Goal: Task Accomplishment & Management: Complete application form

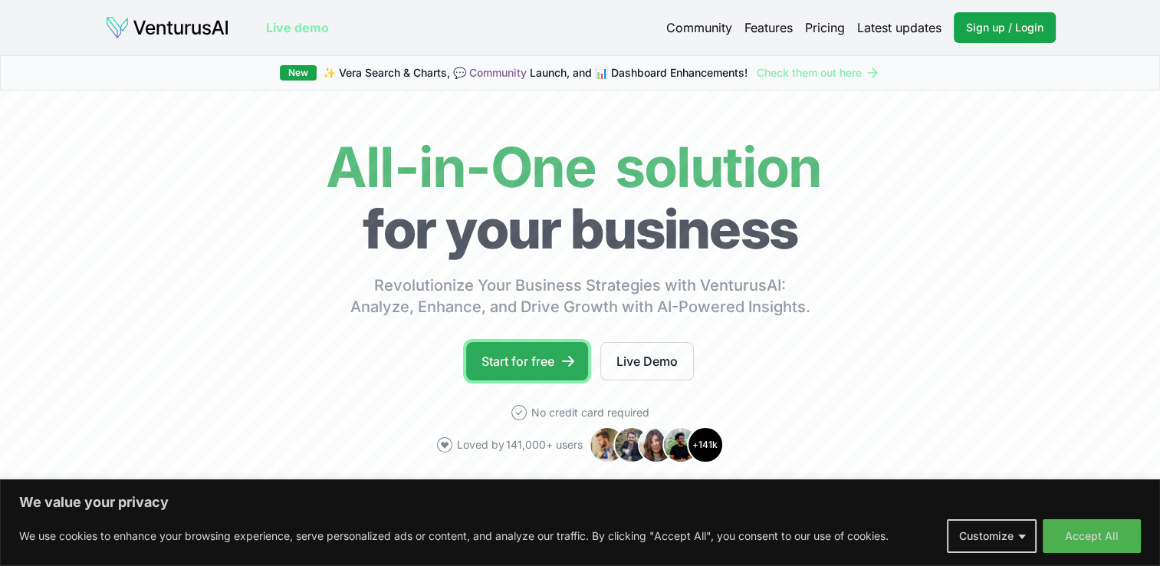
click at [555, 358] on link "Start for free" at bounding box center [527, 361] width 122 height 38
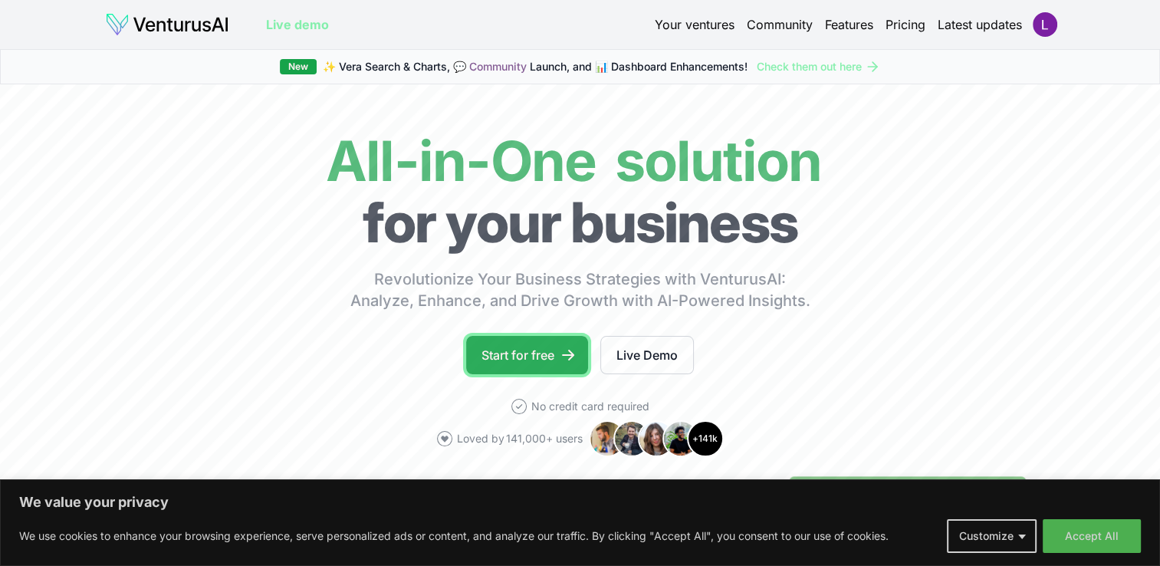
click at [567, 360] on icon at bounding box center [567, 354] width 15 height 15
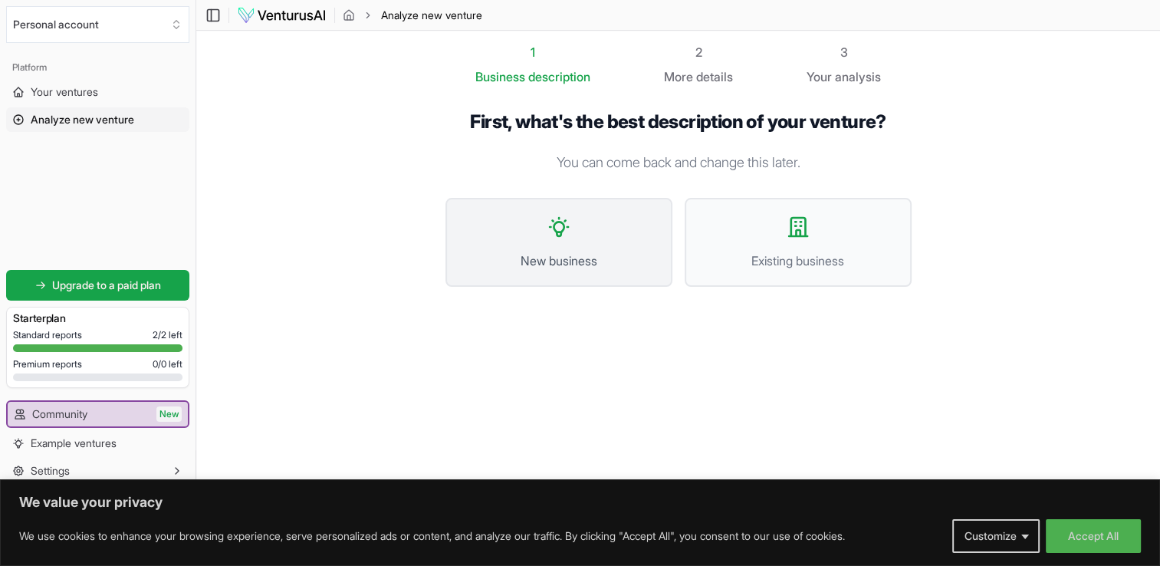
click at [586, 272] on button "New business" at bounding box center [558, 242] width 227 height 89
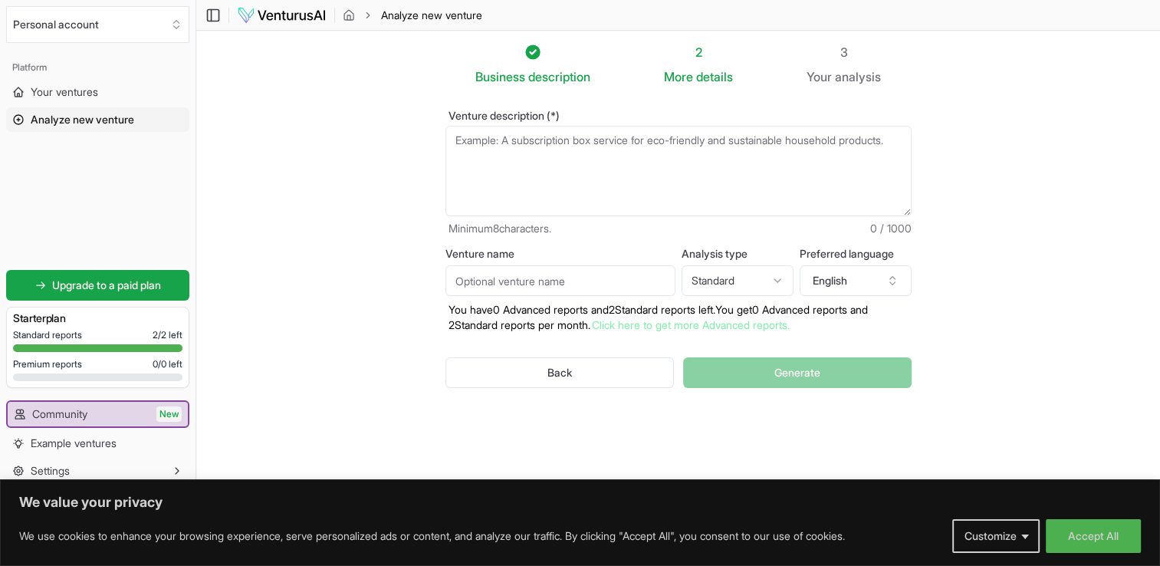
click at [585, 284] on input "Venture name" at bounding box center [560, 280] width 230 height 31
paste input "FEIGN DESIGN Custom Woodwork Products & Manufacturing LLC"
type input "FEIGN DESIGN Custom Woodwork Products & Manufacturing LLC"
click at [768, 265] on html "We value your privacy We use cookies to enhance your browsing experience, serve…" at bounding box center [580, 283] width 1160 height 566
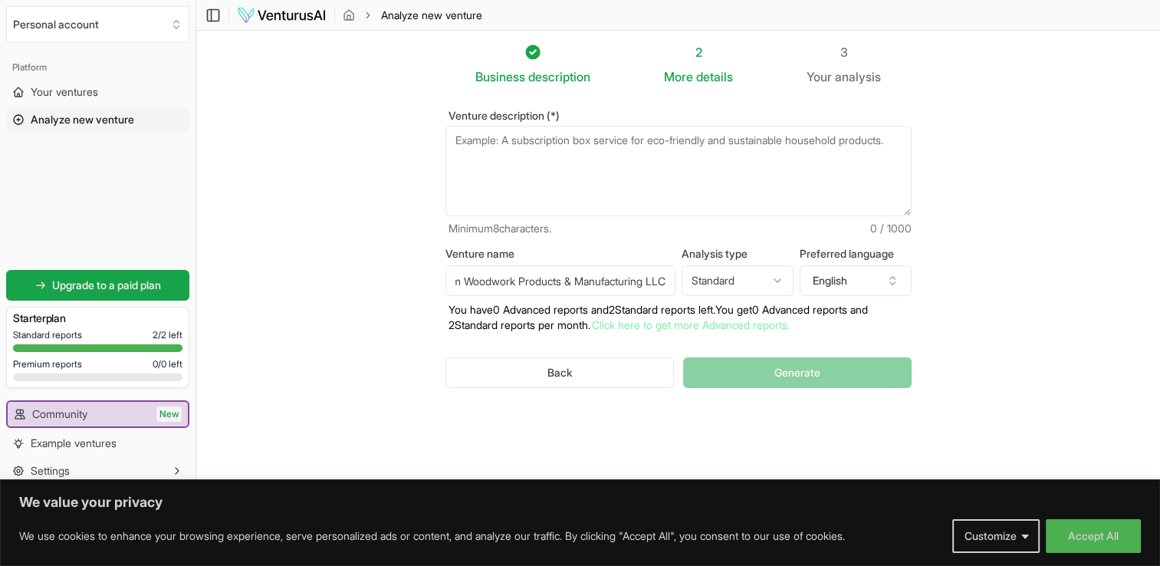
scroll to position [0, 0]
select select "advanced"
click at [622, 168] on textarea "Venture description (*)" at bounding box center [678, 171] width 466 height 90
type textarea "a"
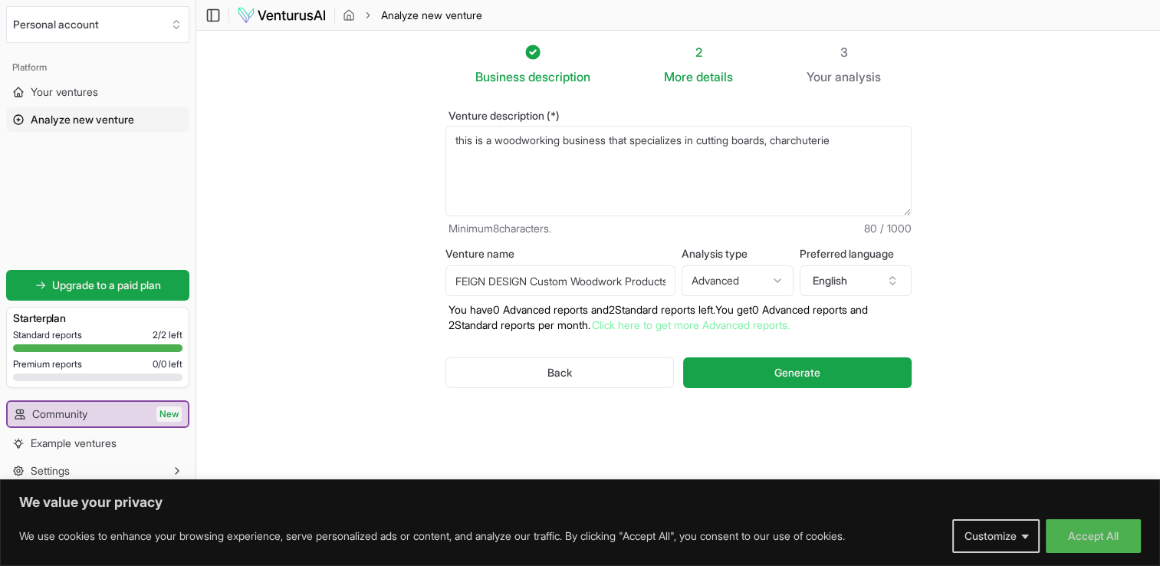
drag, startPoint x: 823, startPoint y: 143, endPoint x: 881, endPoint y: 136, distance: 58.7
click at [881, 136] on textarea "this is a woodworking business that specializes in cutting boards, charchuterie" at bounding box center [678, 171] width 466 height 90
drag, startPoint x: 830, startPoint y: 142, endPoint x: 873, endPoint y: 139, distance: 43.0
click at [873, 139] on textarea "this is a woodworking business that specializes in cutting boards, charcuterie" at bounding box center [678, 171] width 466 height 90
drag, startPoint x: 836, startPoint y: 146, endPoint x: 844, endPoint y: 150, distance: 8.9
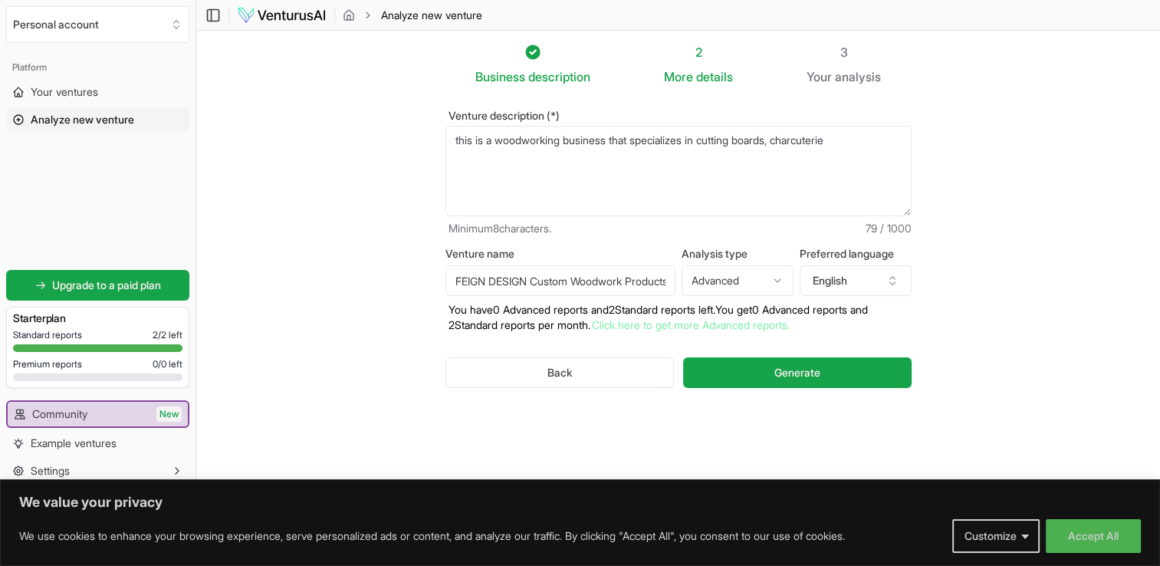
click at [840, 149] on textarea "this is a woodworking business that specializes in cutting boards, charcuterie" at bounding box center [678, 171] width 466 height 90
click at [844, 144] on textarea "this is a woodworking business that specializes in cutting boards, charcuterie" at bounding box center [678, 171] width 466 height 90
type textarea "this is a woodworking business that specializes in cutting boards, charcuterie …"
click at [768, 278] on html "We value your privacy We use cookies to enhance your browsing experience, serve…" at bounding box center [580, 283] width 1160 height 566
select select "standard"
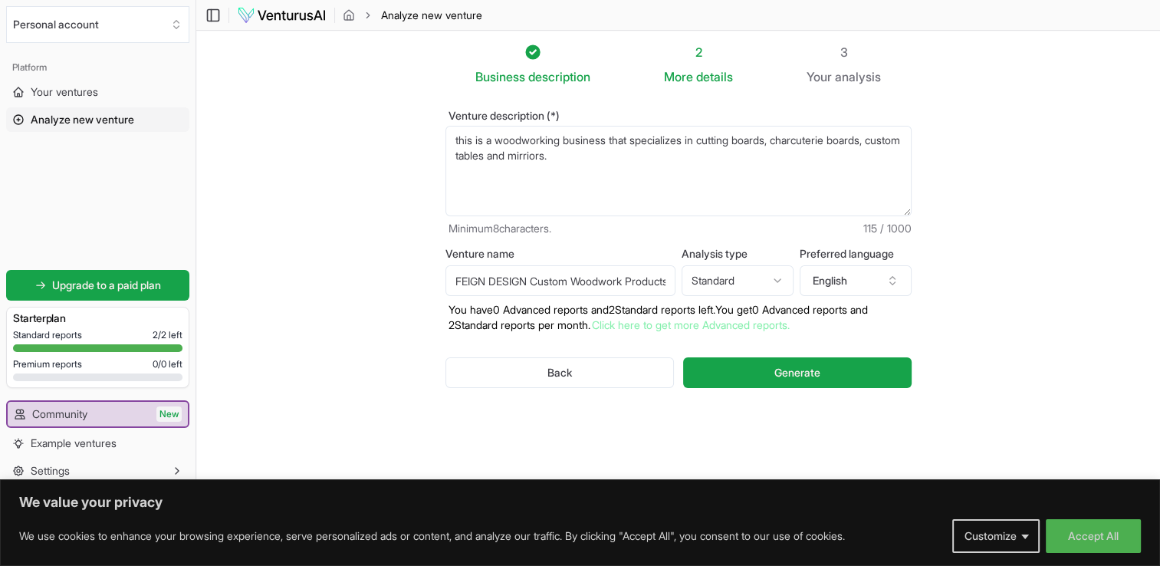
click at [690, 162] on textarea "this is a woodworking business that specializes in cutting boards, charcuterie …" at bounding box center [678, 171] width 466 height 90
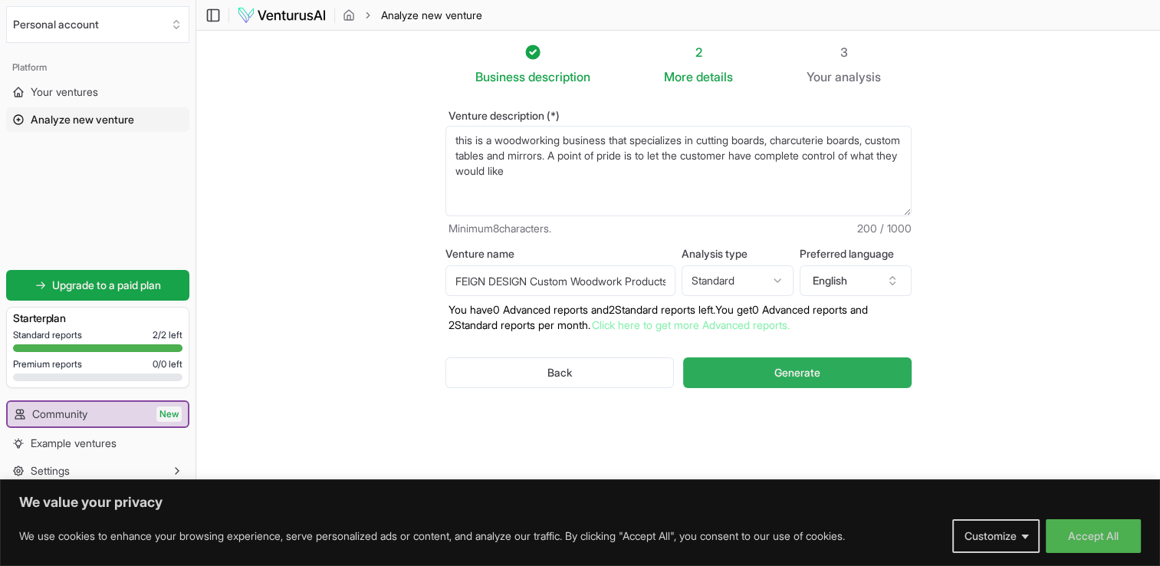
type textarea "this is a woodworking business that specializes in cutting boards, charcuterie …"
click at [819, 369] on span "Generate" at bounding box center [797, 372] width 46 height 15
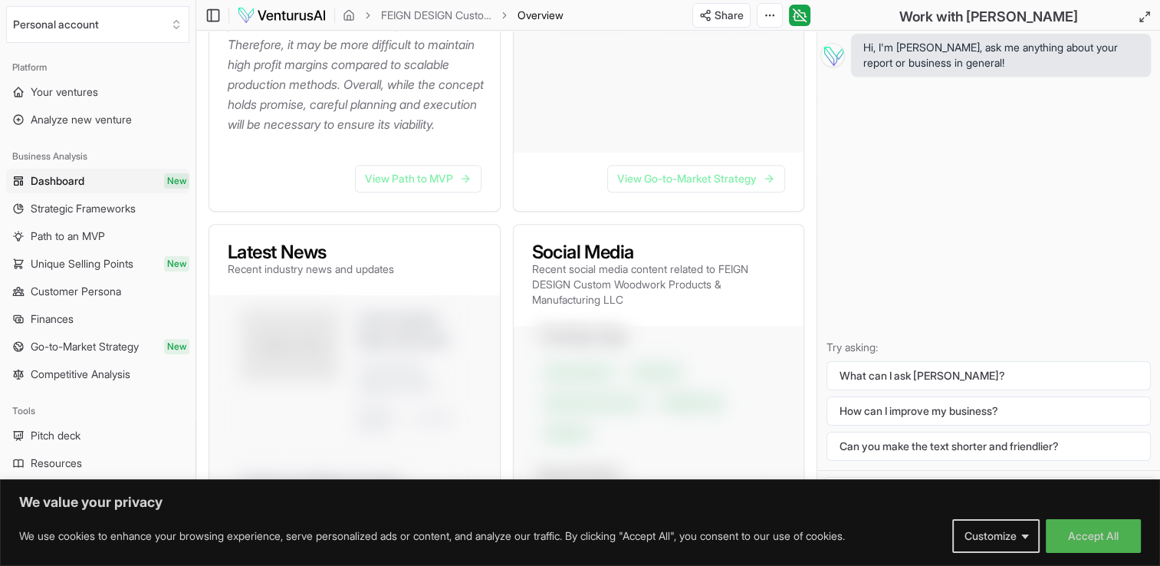
scroll to position [690, 0]
click at [474, 190] on link "View Path to MVP" at bounding box center [418, 176] width 126 height 28
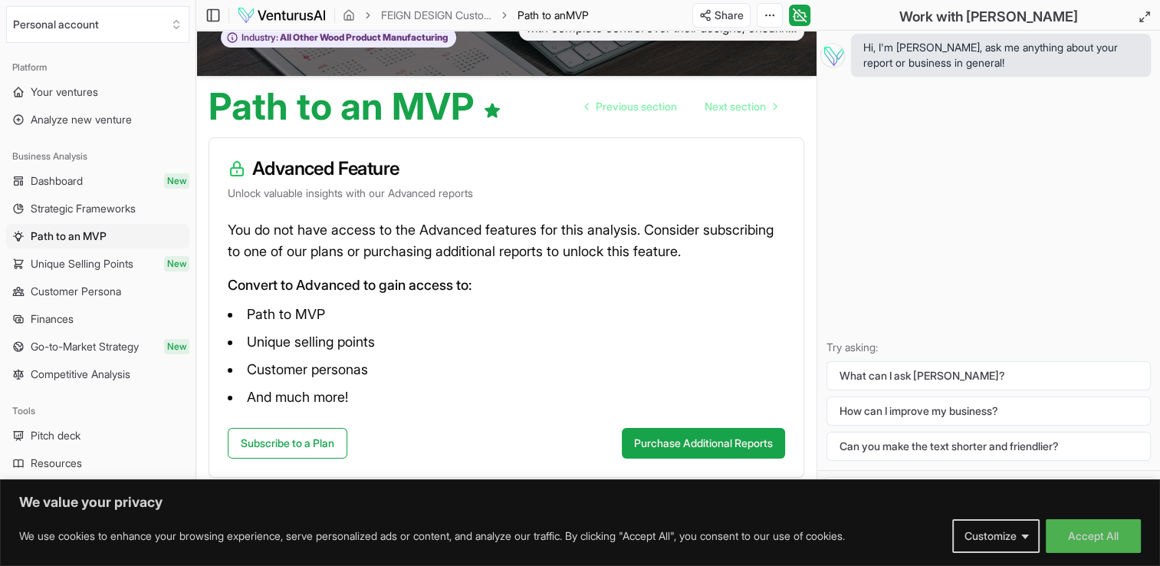
scroll to position [145, 0]
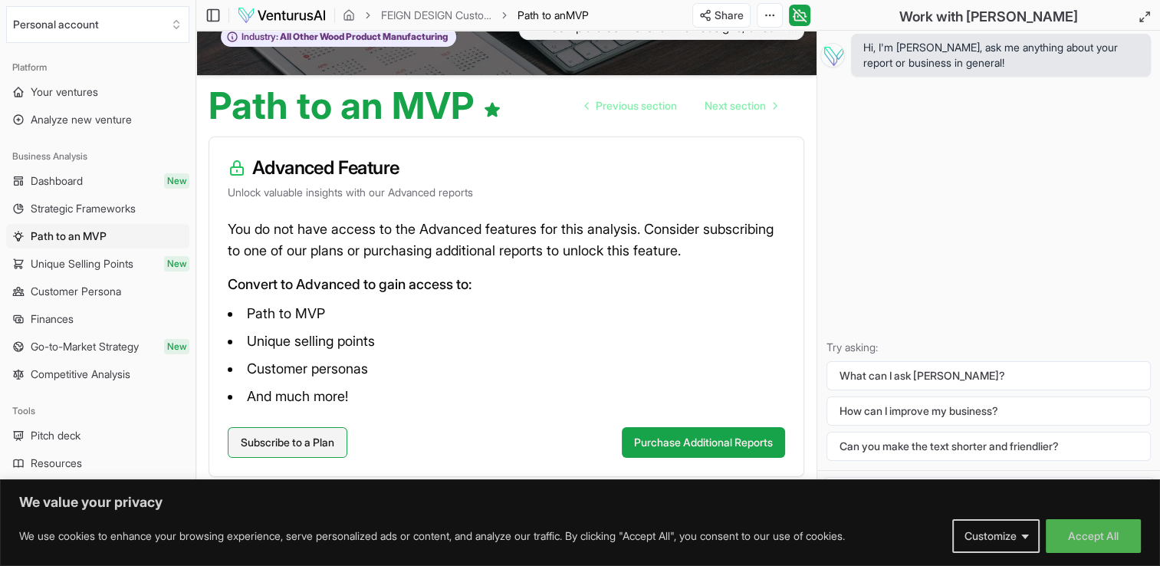
click at [320, 440] on link "Subscribe to a Plan" at bounding box center [288, 442] width 120 height 31
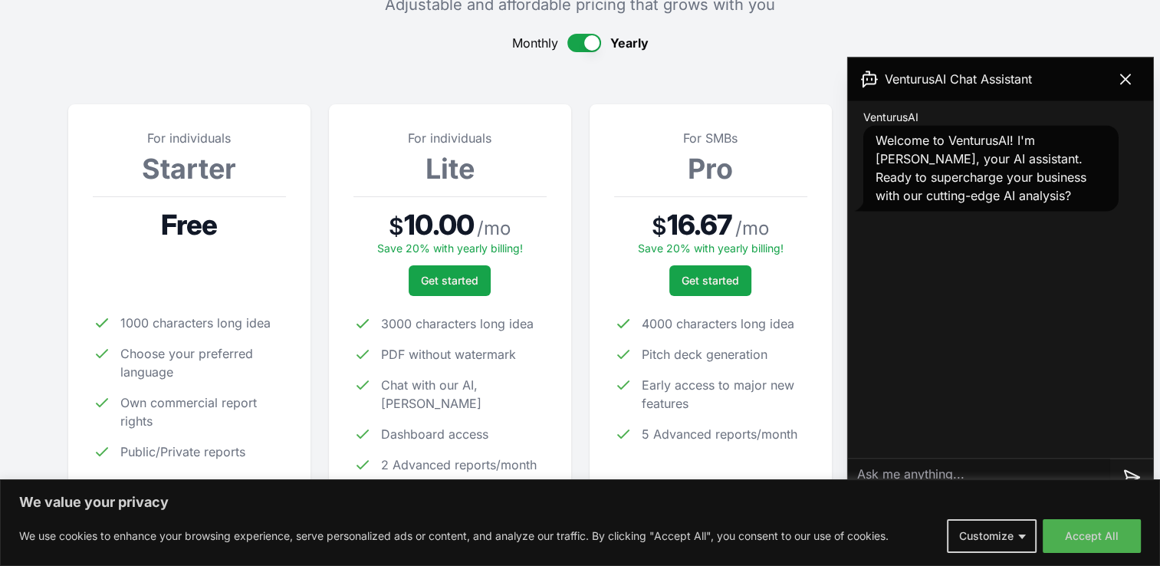
scroll to position [153, 0]
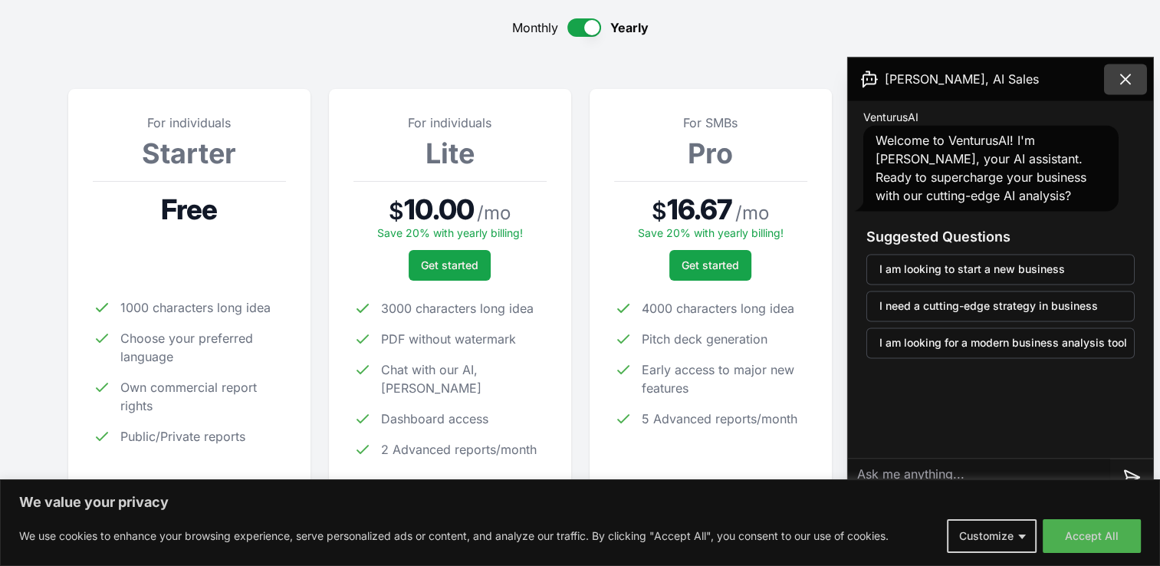
click at [1128, 81] on icon at bounding box center [1125, 79] width 18 height 18
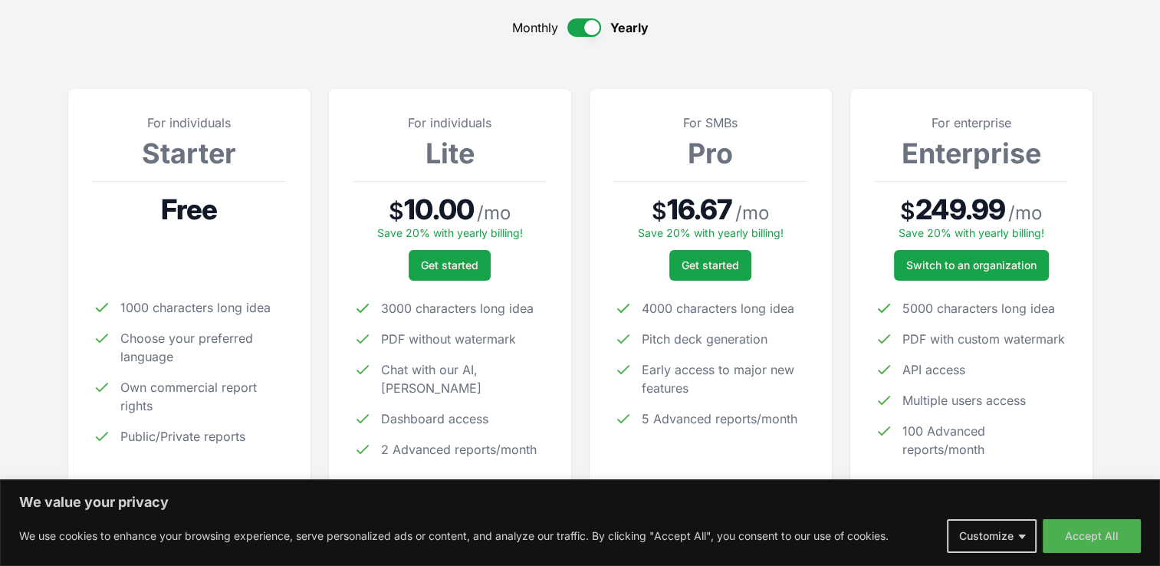
click at [586, 26] on button "button" at bounding box center [584, 27] width 34 height 18
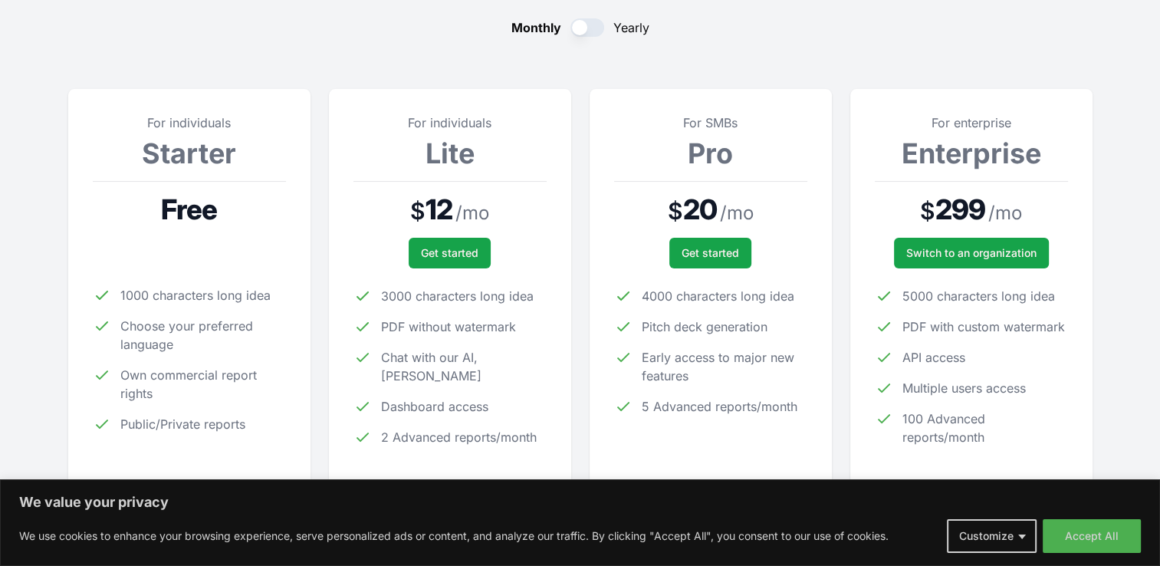
click at [581, 26] on button "button" at bounding box center [587, 27] width 34 height 18
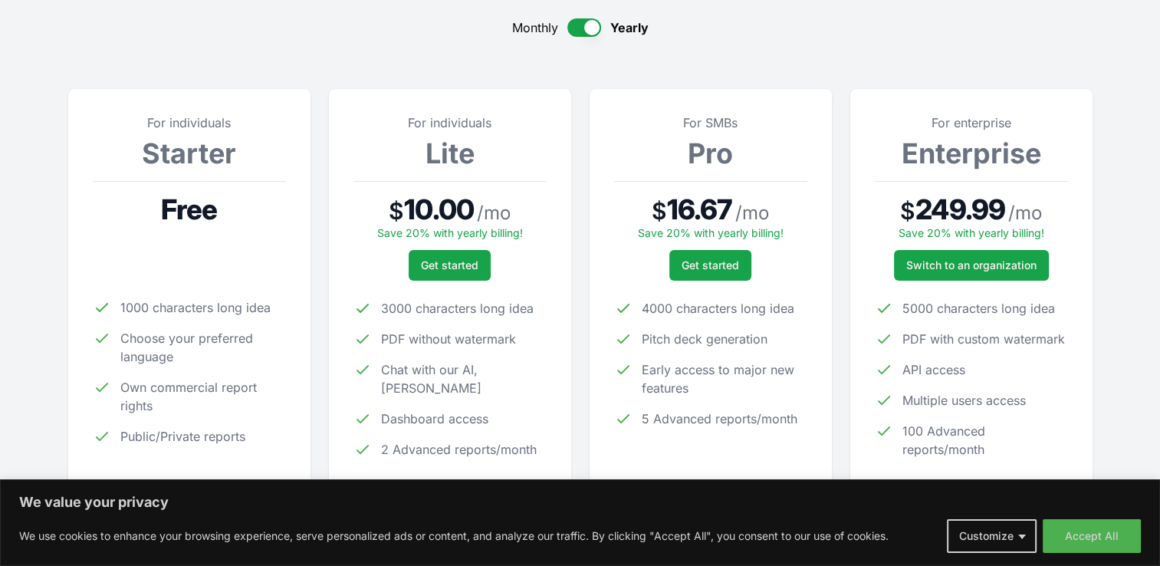
click at [581, 26] on button "button" at bounding box center [584, 27] width 34 height 18
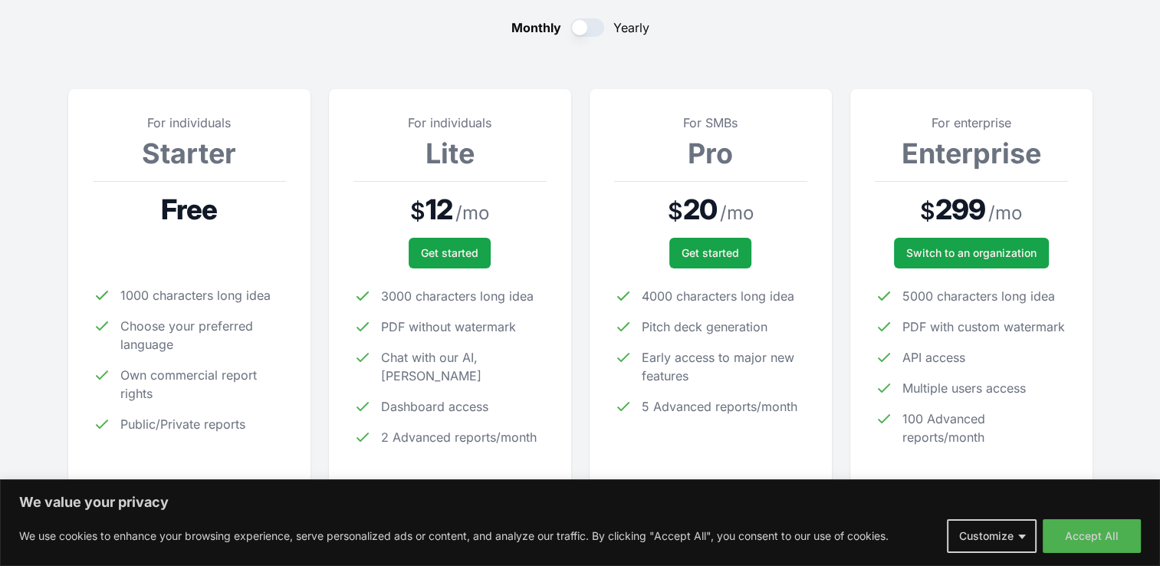
click at [581, 26] on button "button" at bounding box center [587, 27] width 34 height 18
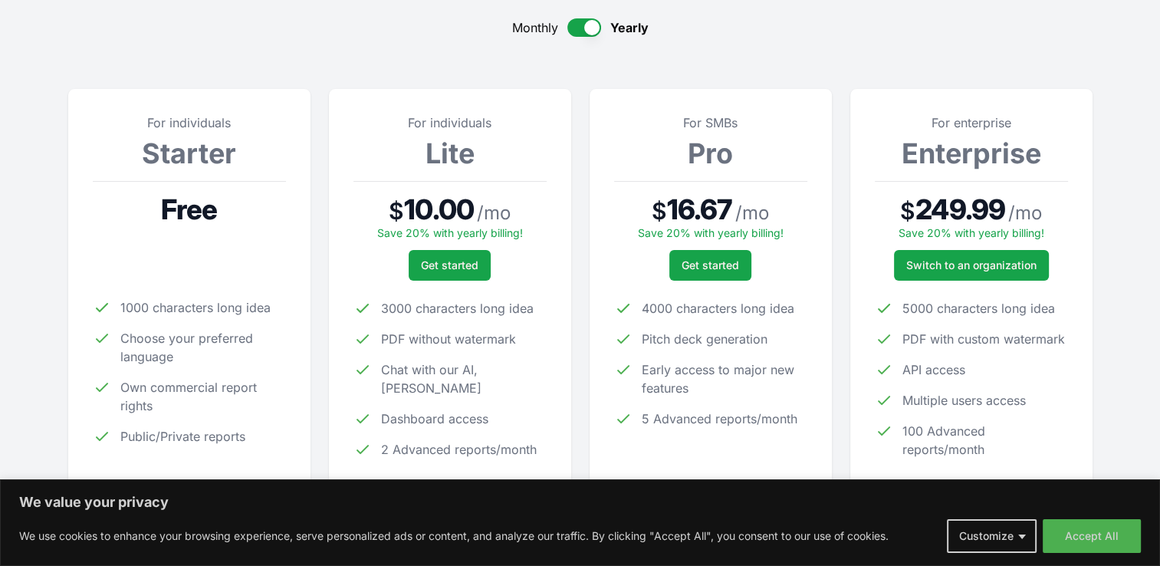
click at [589, 31] on button "button" at bounding box center [584, 27] width 34 height 18
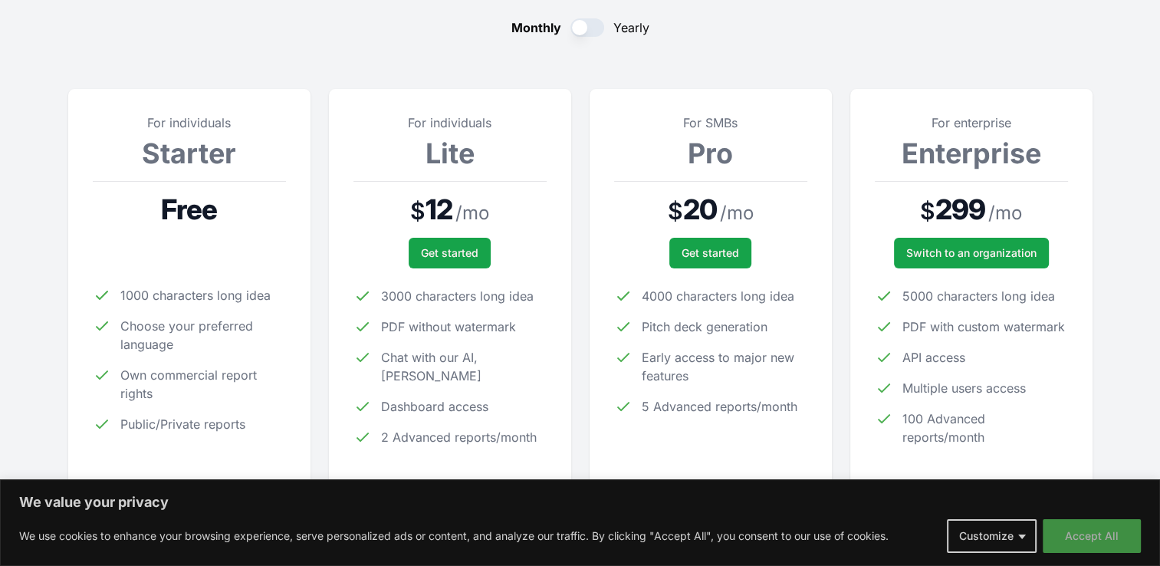
click at [1082, 527] on button "Accept All" at bounding box center [1091, 536] width 98 height 34
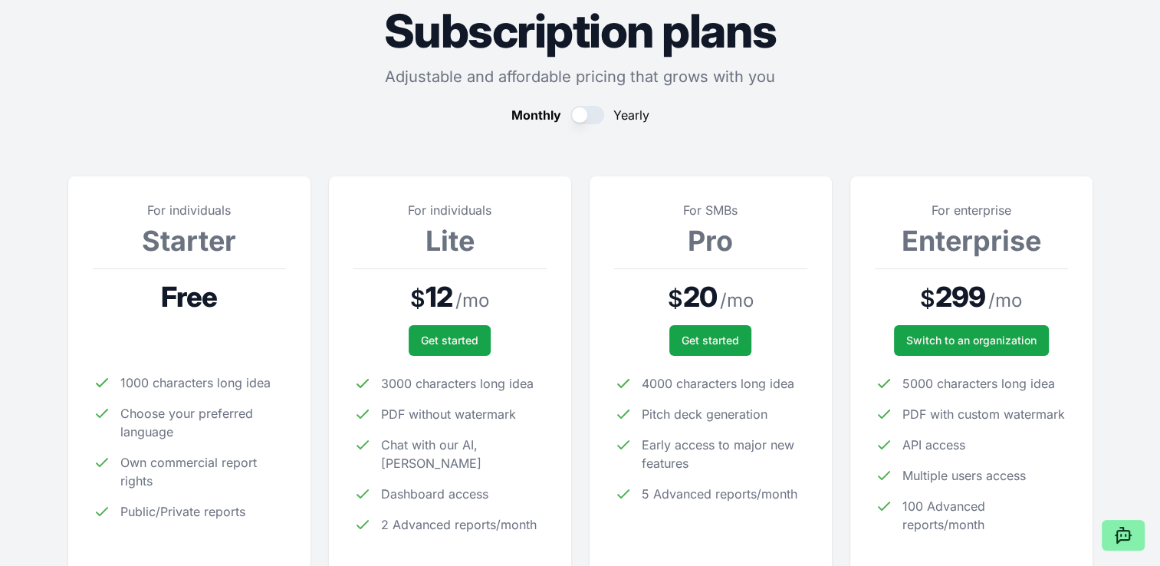
scroll to position [0, 0]
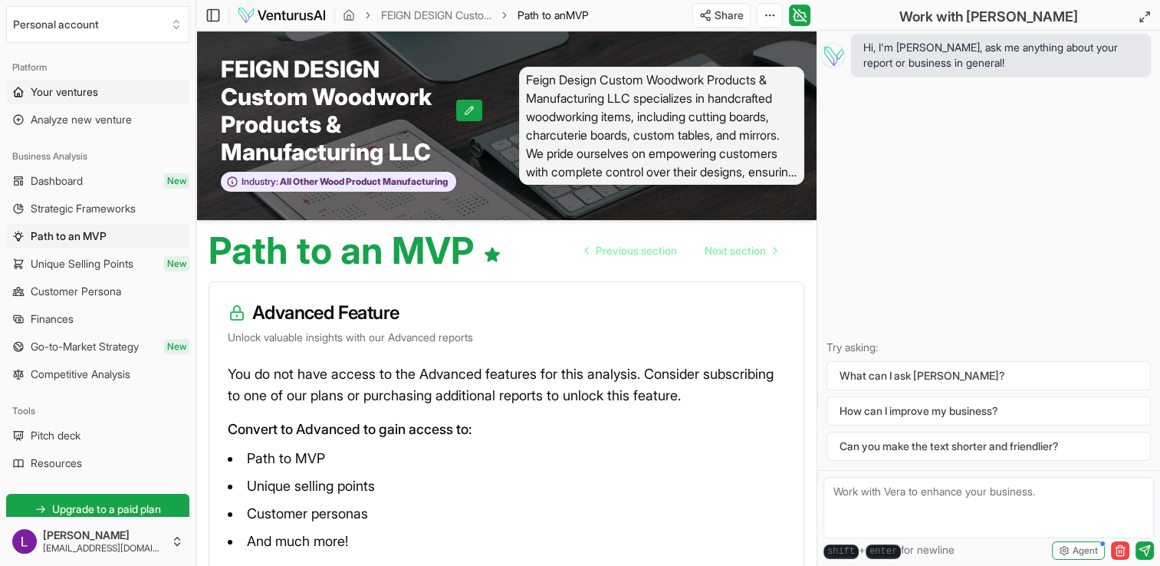
click at [93, 94] on span "Your ventures" at bounding box center [64, 91] width 67 height 15
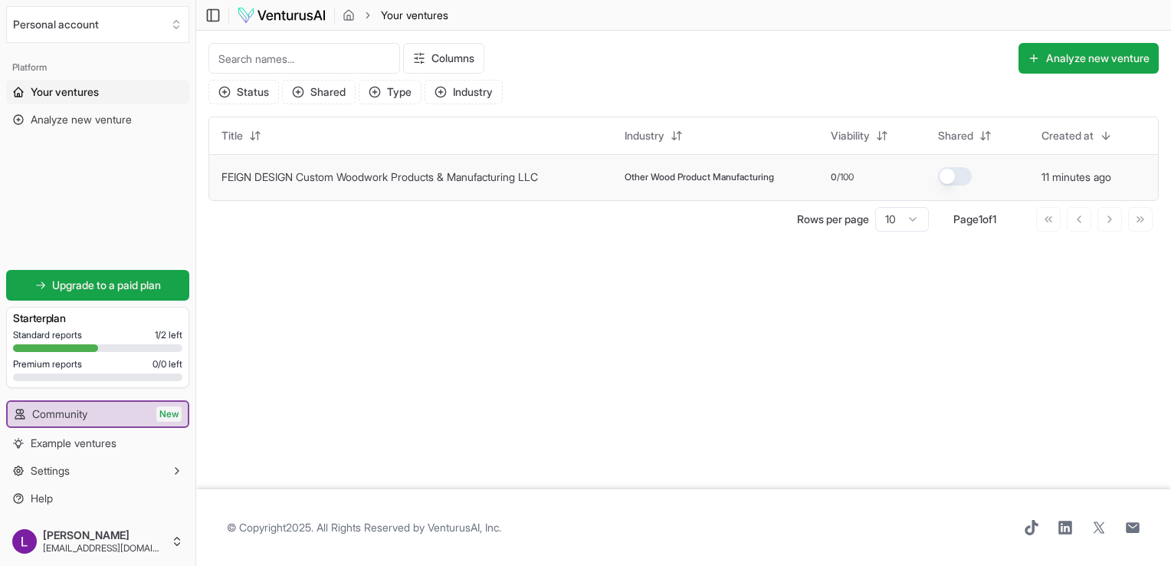
click at [442, 174] on link "FEIGN DESIGN Custom Woodwork Products & Manufacturing LLC" at bounding box center [379, 176] width 317 height 13
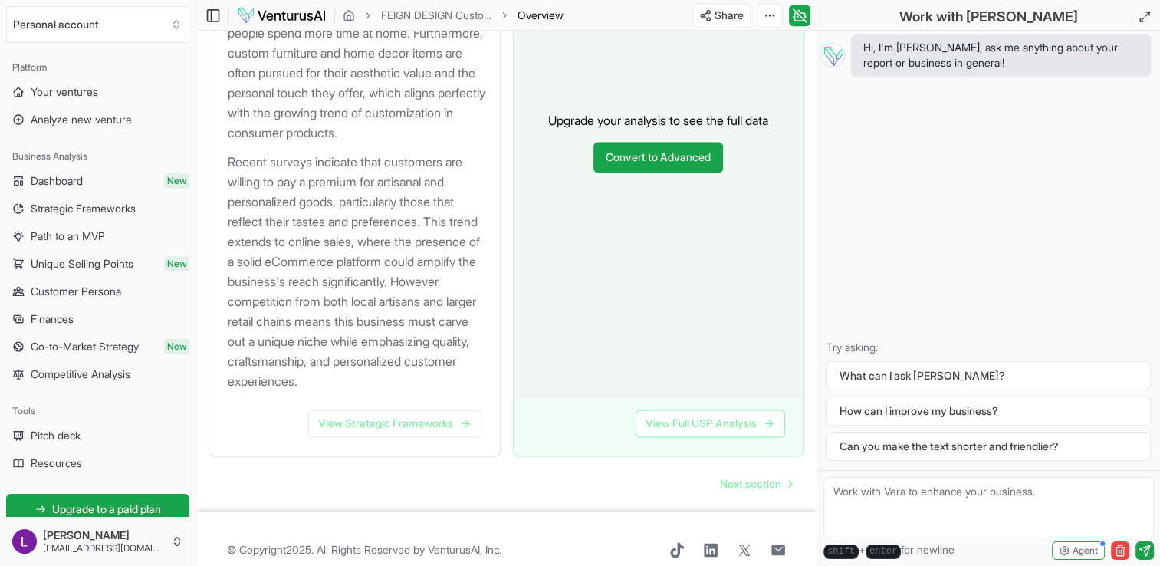
scroll to position [2128, 0]
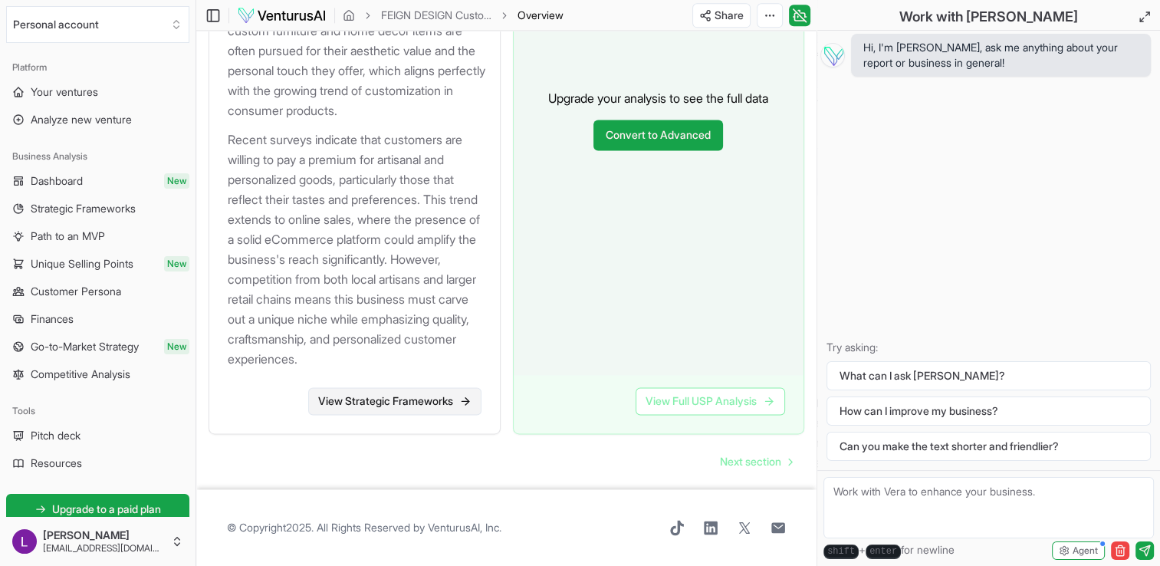
click at [422, 393] on link "View Strategic Frameworks" at bounding box center [394, 401] width 173 height 28
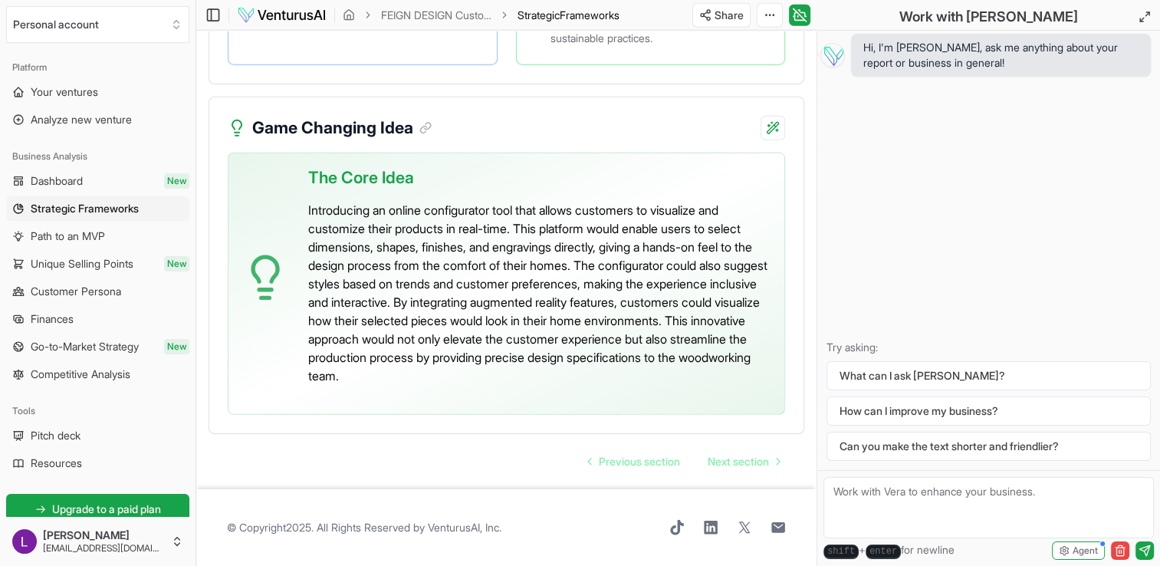
scroll to position [3909, 0]
click at [147, 268] on link "Unique Selling Points New" at bounding box center [97, 263] width 183 height 25
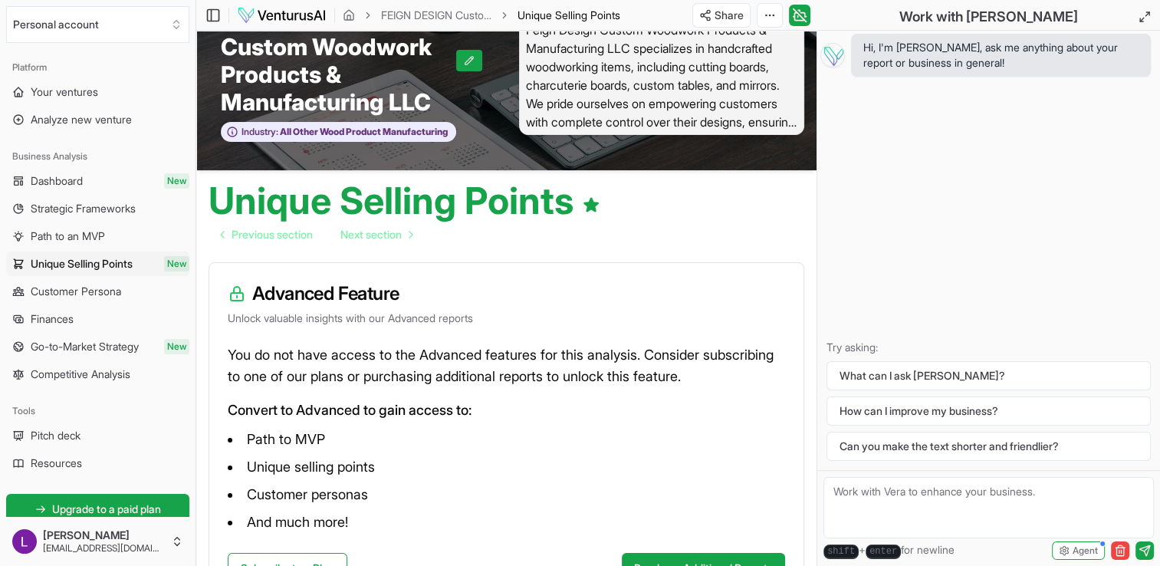
scroll to position [77, 0]
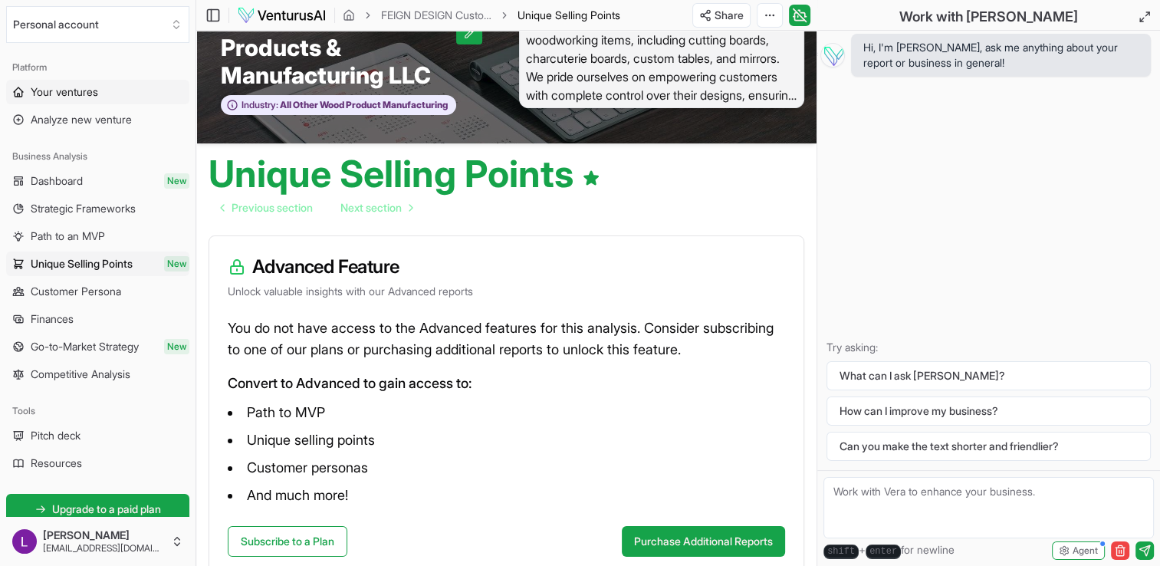
click at [80, 94] on span "Your ventures" at bounding box center [64, 91] width 67 height 15
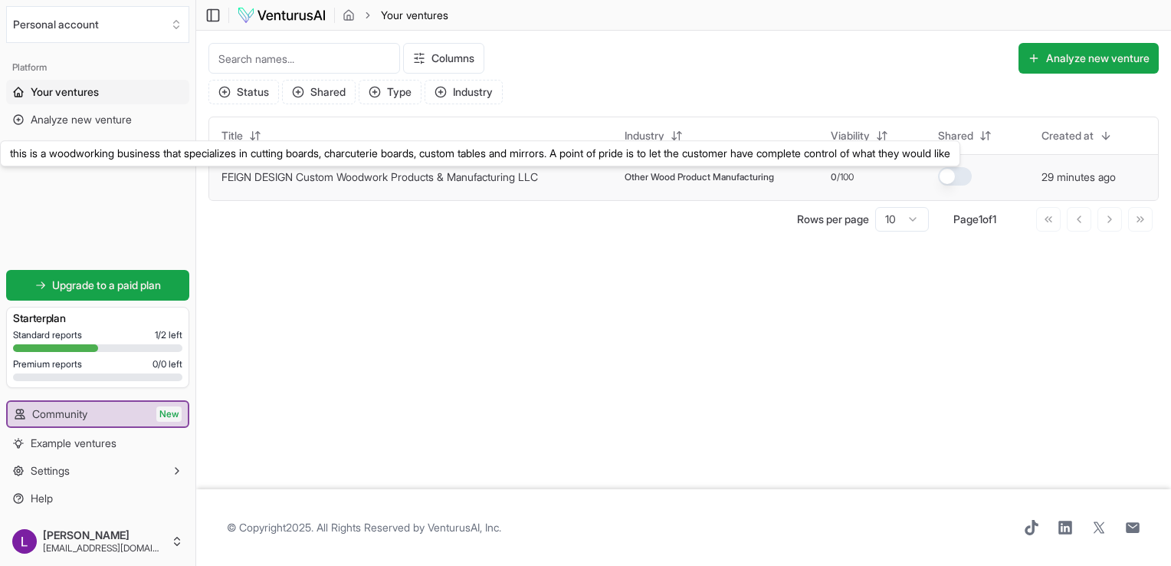
click at [349, 177] on link "FEIGN DESIGN Custom Woodwork Products & Manufacturing LLC" at bounding box center [379, 176] width 317 height 13
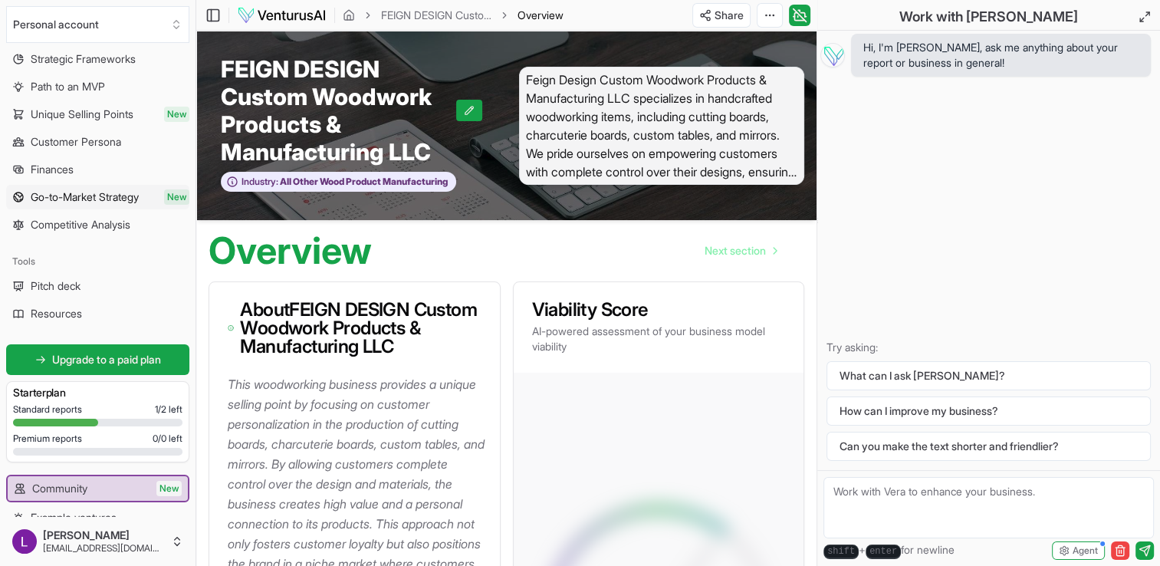
scroll to position [153, 0]
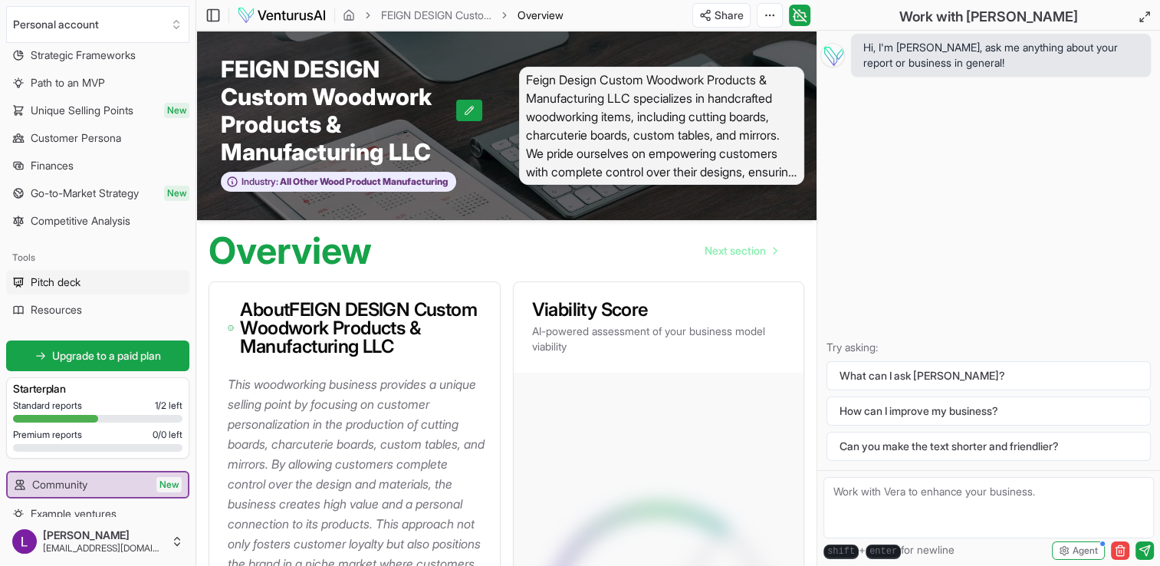
click at [44, 281] on span "Pitch deck" at bounding box center [56, 281] width 50 height 15
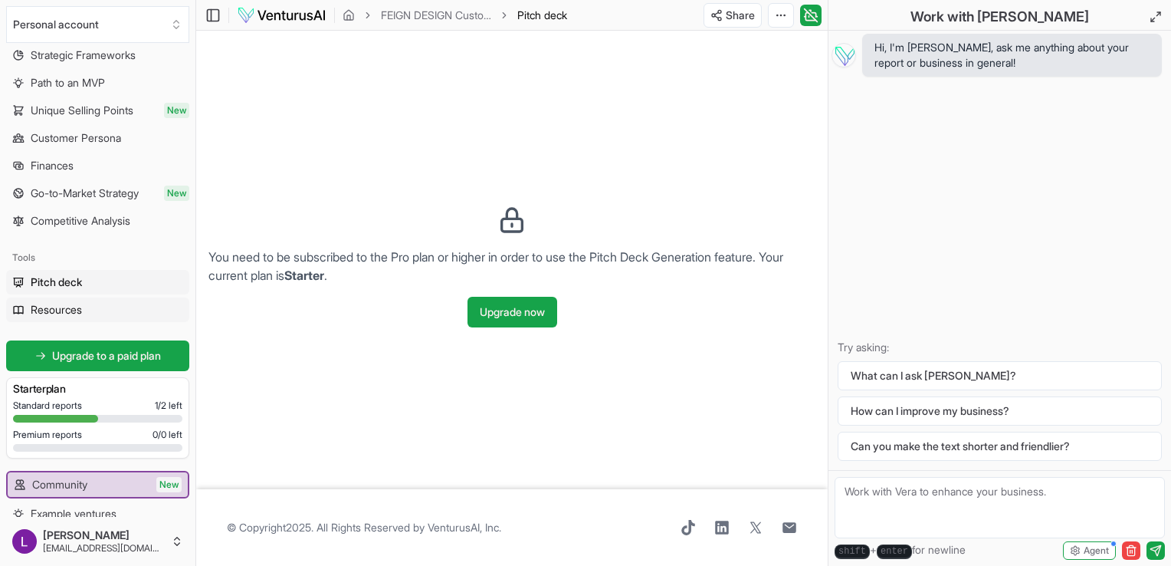
click at [44, 305] on span "Resources" at bounding box center [56, 309] width 51 height 15
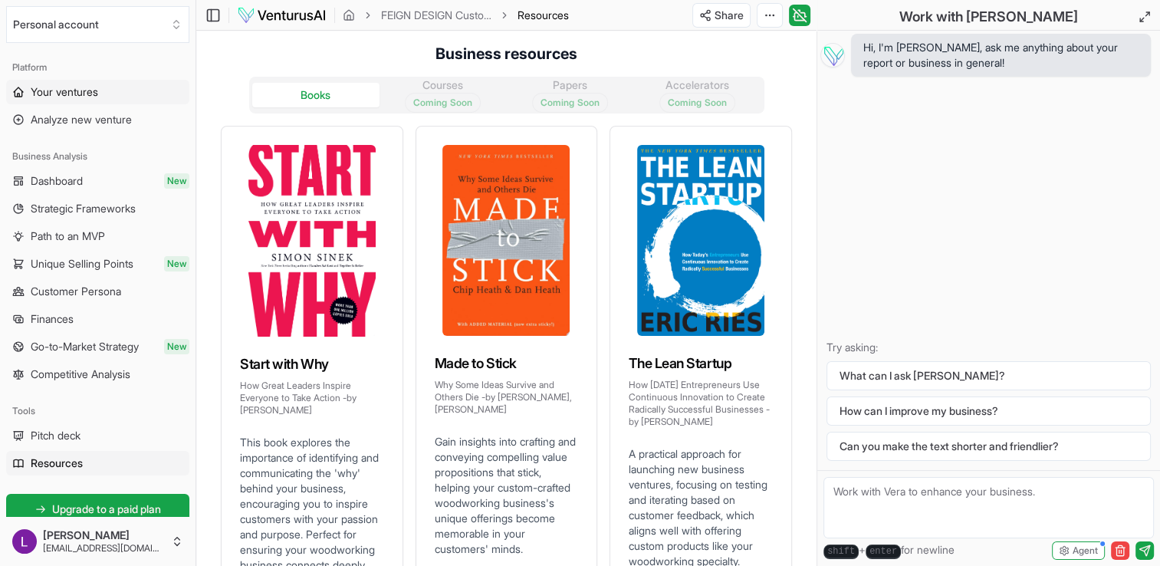
click at [80, 91] on span "Your ventures" at bounding box center [64, 91] width 67 height 15
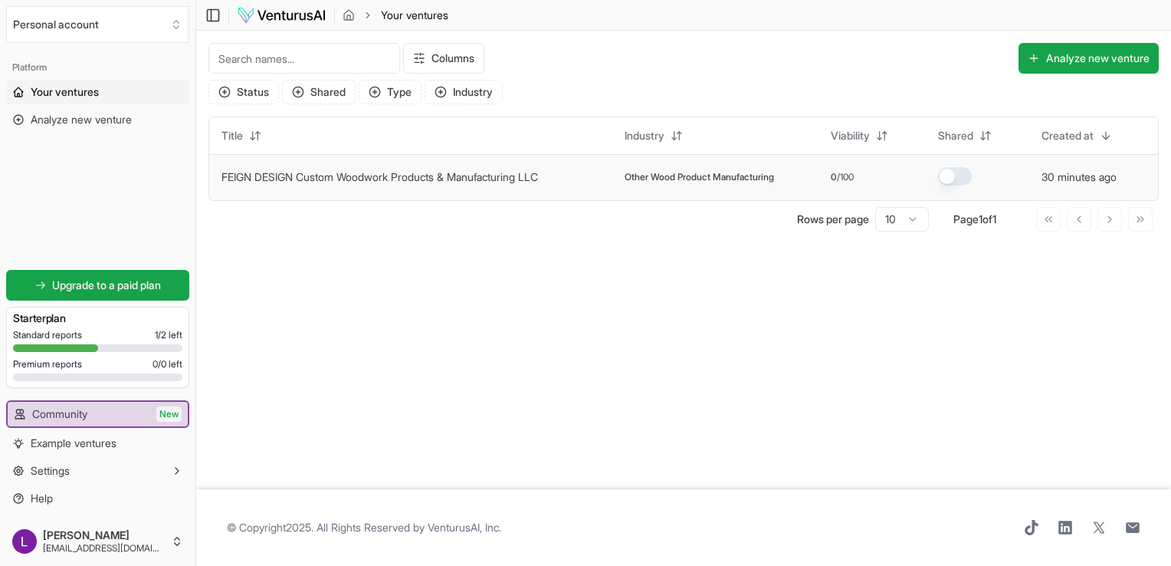
click at [271, 174] on link "FEIGN DESIGN Custom Woodwork Products & Manufacturing LLC" at bounding box center [379, 176] width 317 height 13
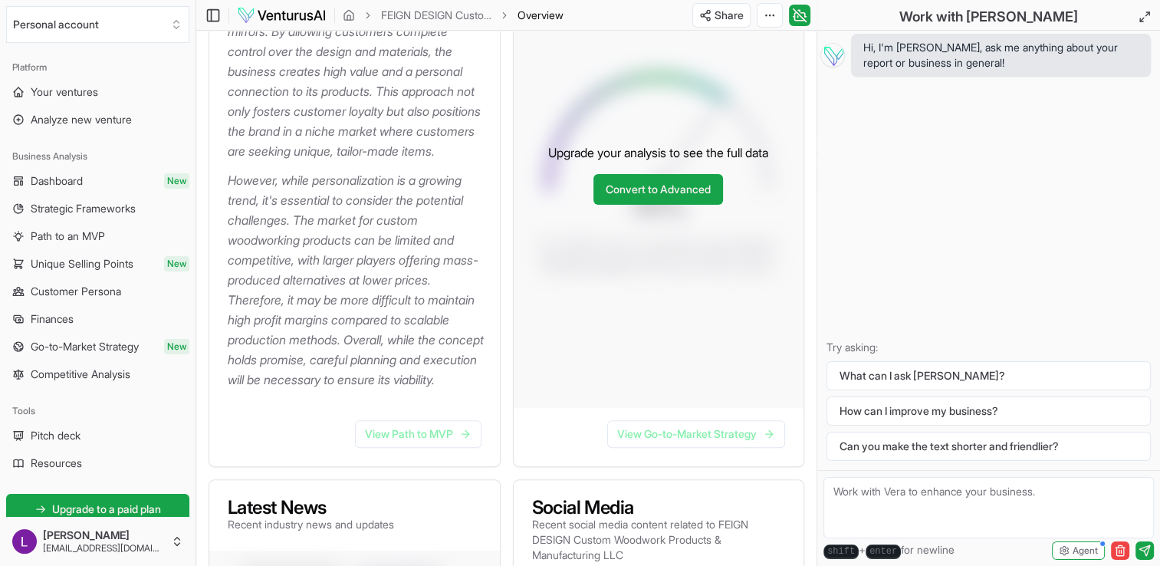
scroll to position [460, 0]
